Goal: Information Seeking & Learning: Learn about a topic

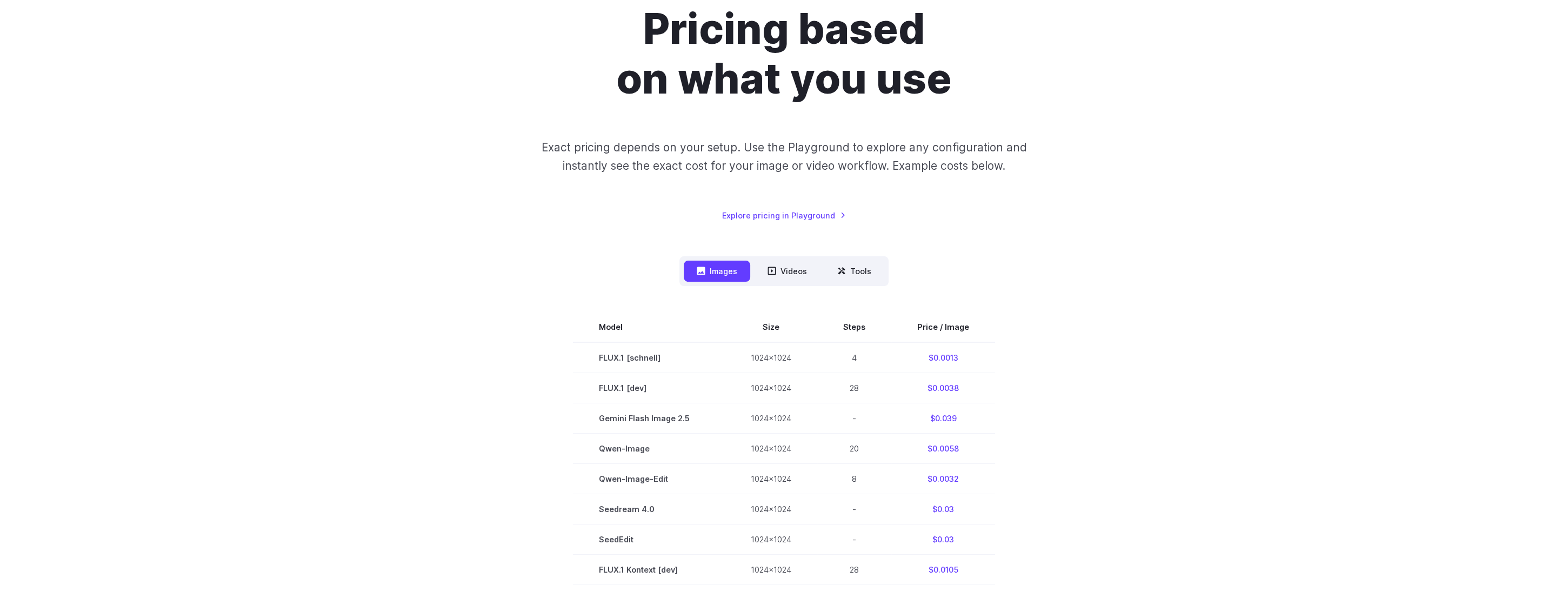
click at [156, 13] on div "Pricing based on what you use Exact pricing depends on your setup. Use the Play…" at bounding box center [784, 500] width 1568 height 1096
click at [229, 282] on div "Pricing based on what you use Exact pricing depends on your setup. Use the Play…" at bounding box center [784, 500] width 1568 height 1096
click at [144, 247] on div "Pricing based on what you use Exact pricing depends on your setup. Use the Play…" at bounding box center [784, 500] width 1568 height 1096
click at [152, 92] on div "Pricing based on what you use Exact pricing depends on your setup. Use the Play…" at bounding box center [784, 500] width 1568 height 1096
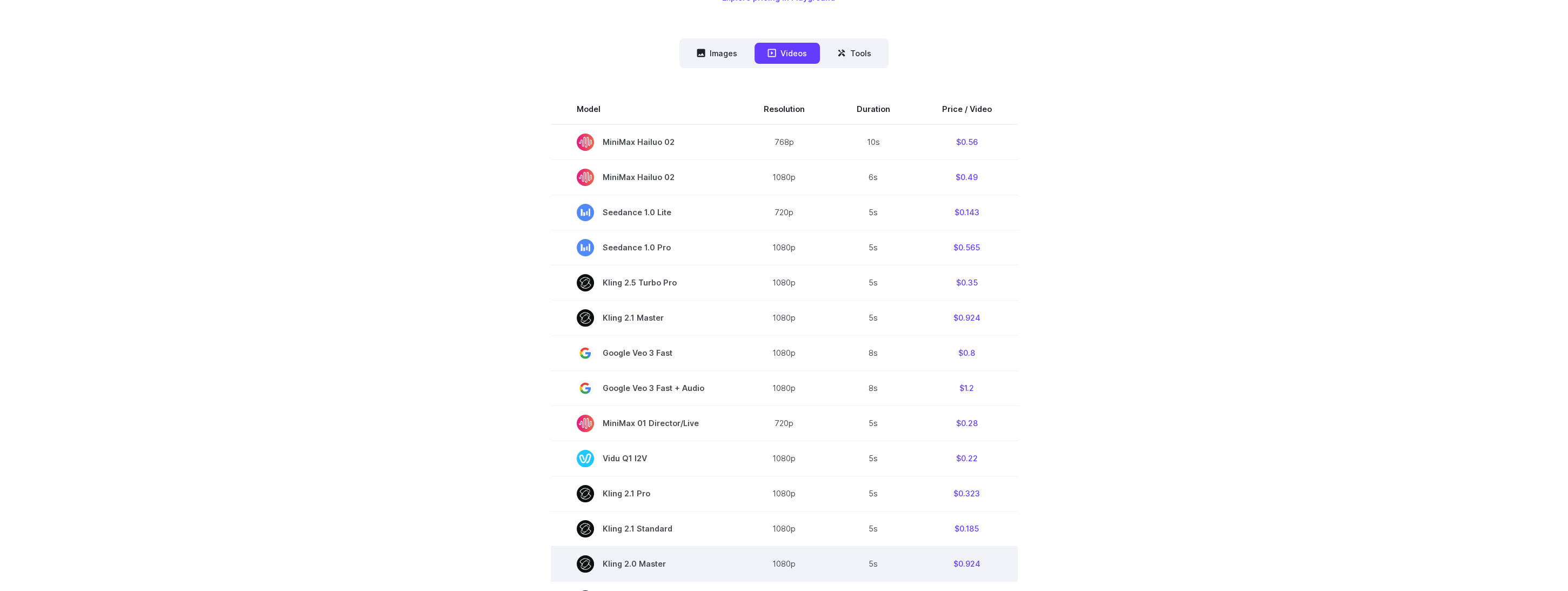
scroll to position [222, 0]
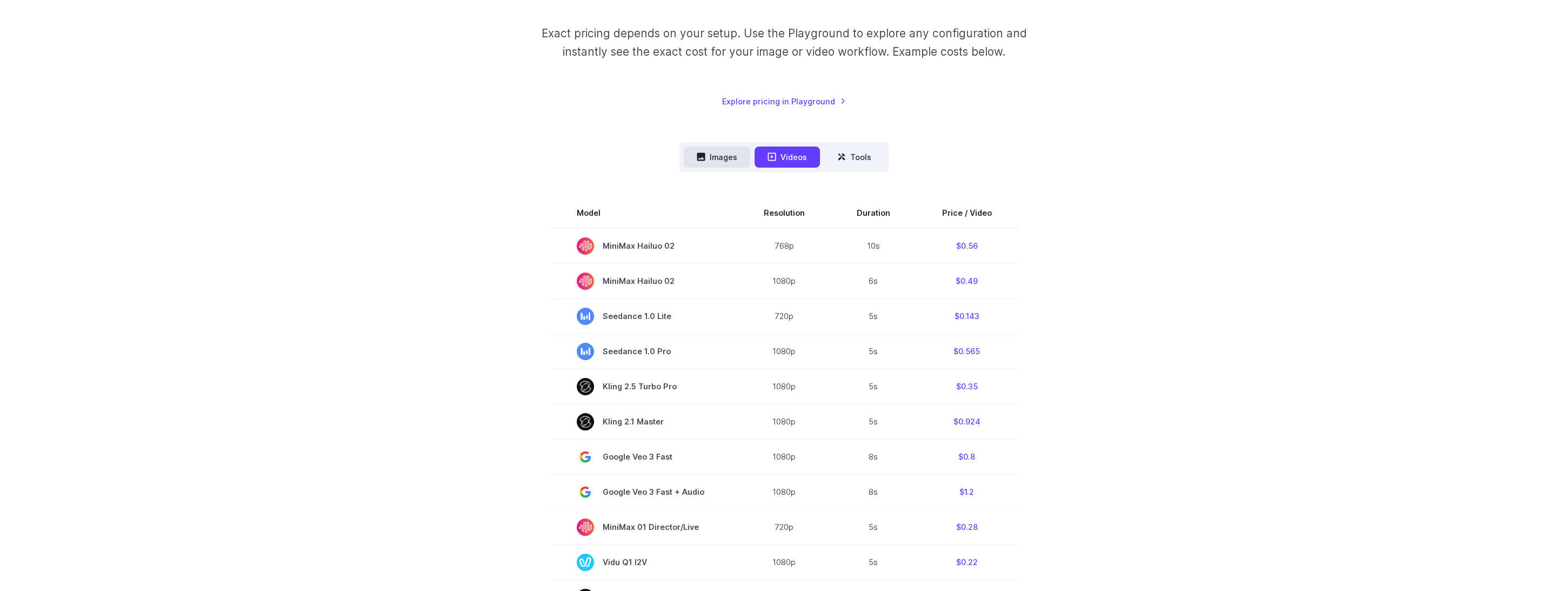
click at [729, 154] on button "Images" at bounding box center [716, 157] width 66 height 21
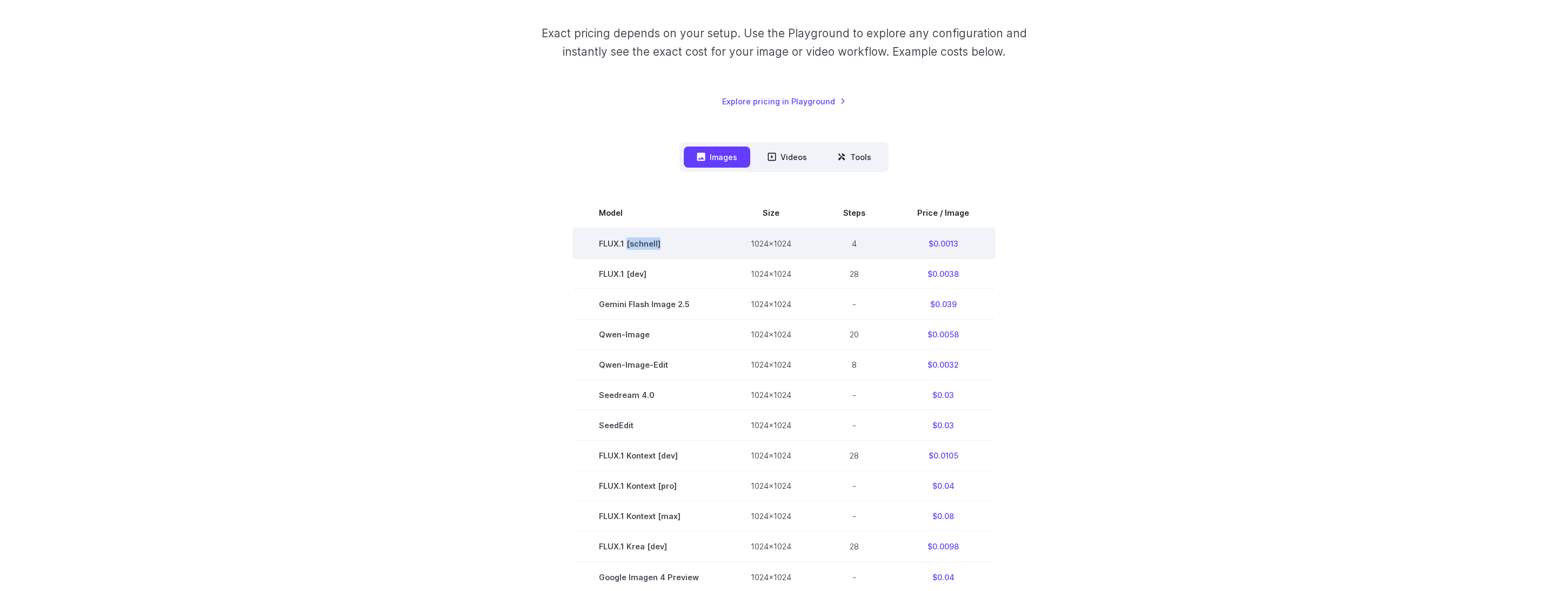
drag, startPoint x: 665, startPoint y: 240, endPoint x: 629, endPoint y: 246, distance: 36.5
click at [629, 246] on td "FLUX.1 [schnell]" at bounding box center [649, 243] width 152 height 31
copy td "[[PERSON_NAME]]"
